Goal: Ask a question

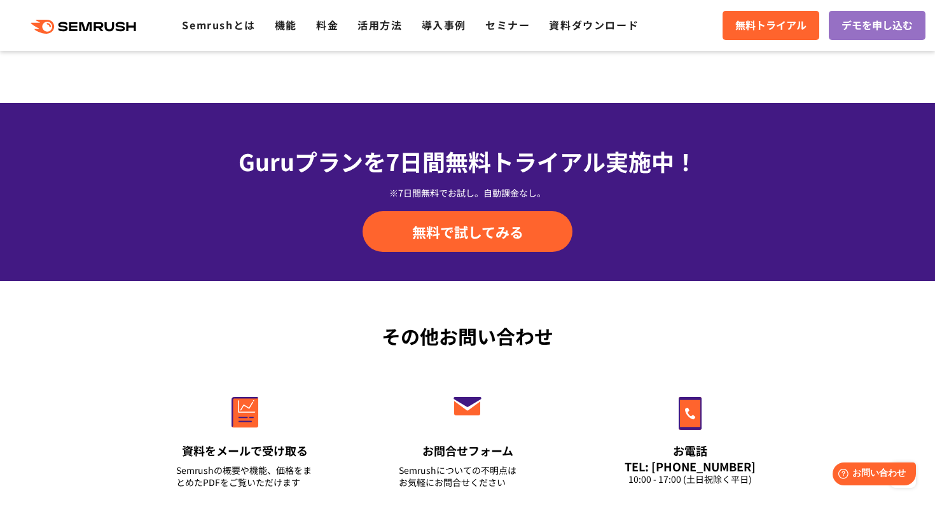
scroll to position [4523, 0]
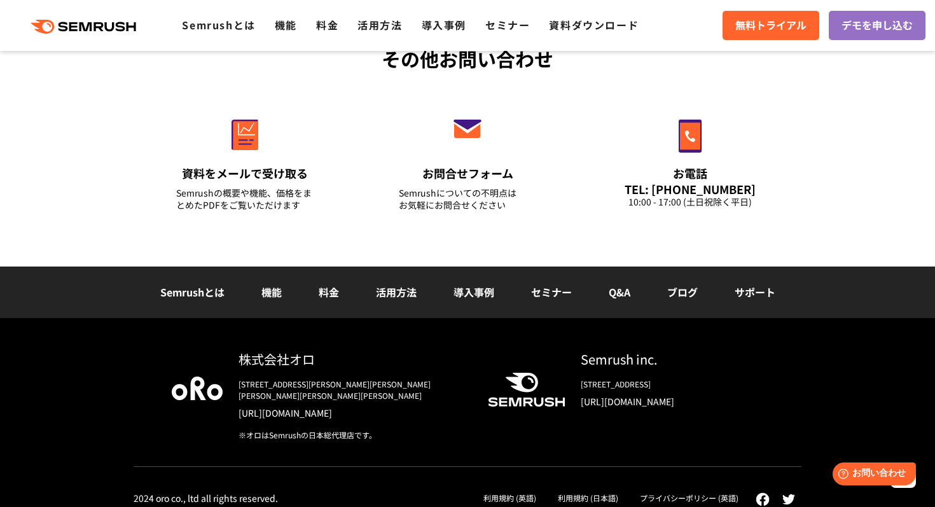
click at [749, 291] on link "サポート" at bounding box center [755, 291] width 41 height 15
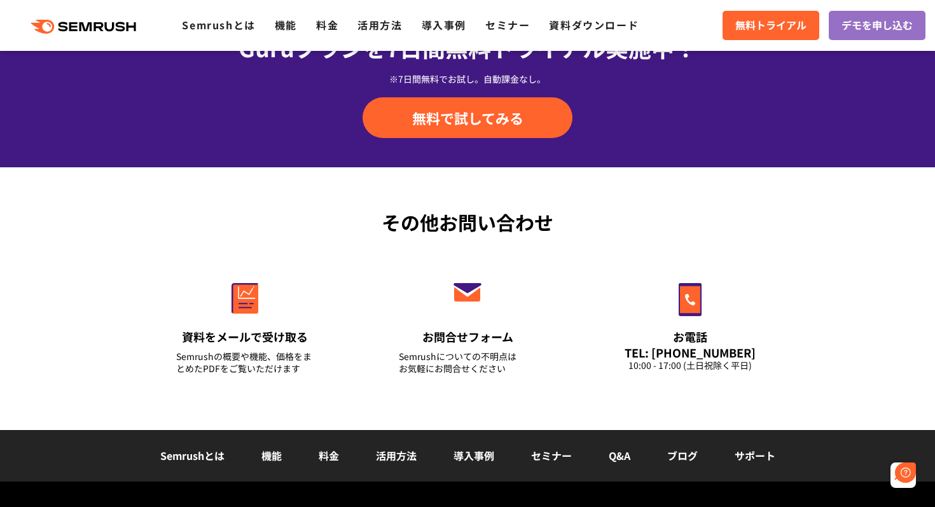
click at [621, 448] on link "Q&A" at bounding box center [620, 455] width 22 height 15
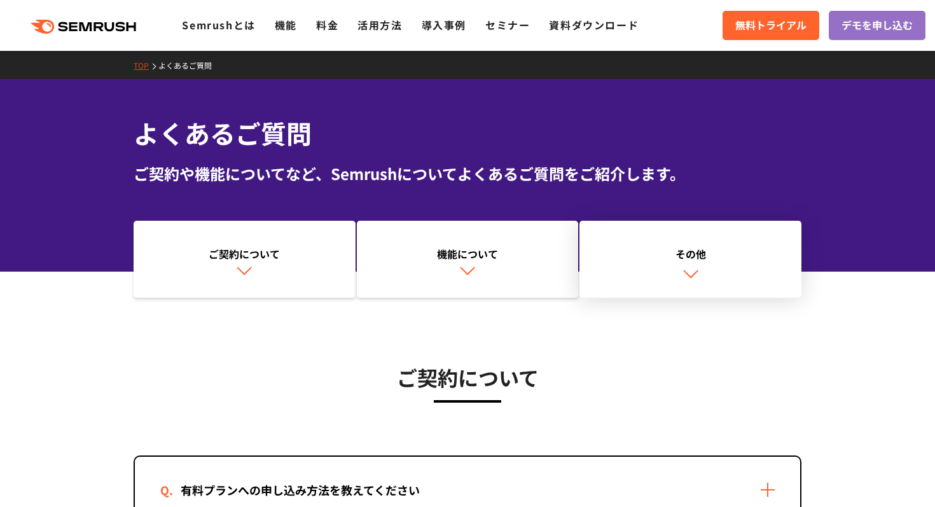
click at [628, 256] on div "その他" at bounding box center [690, 253] width 209 height 15
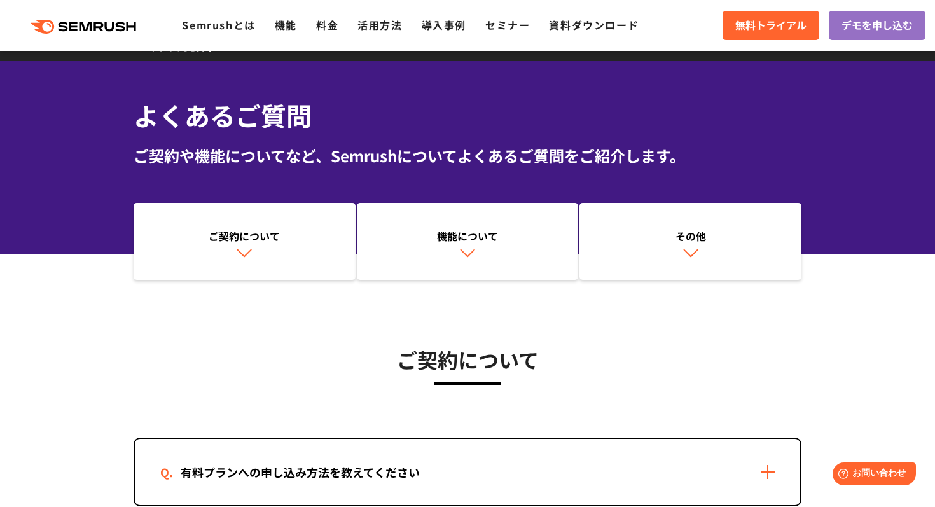
scroll to position [21, 0]
